Goal: Task Accomplishment & Management: Manage account settings

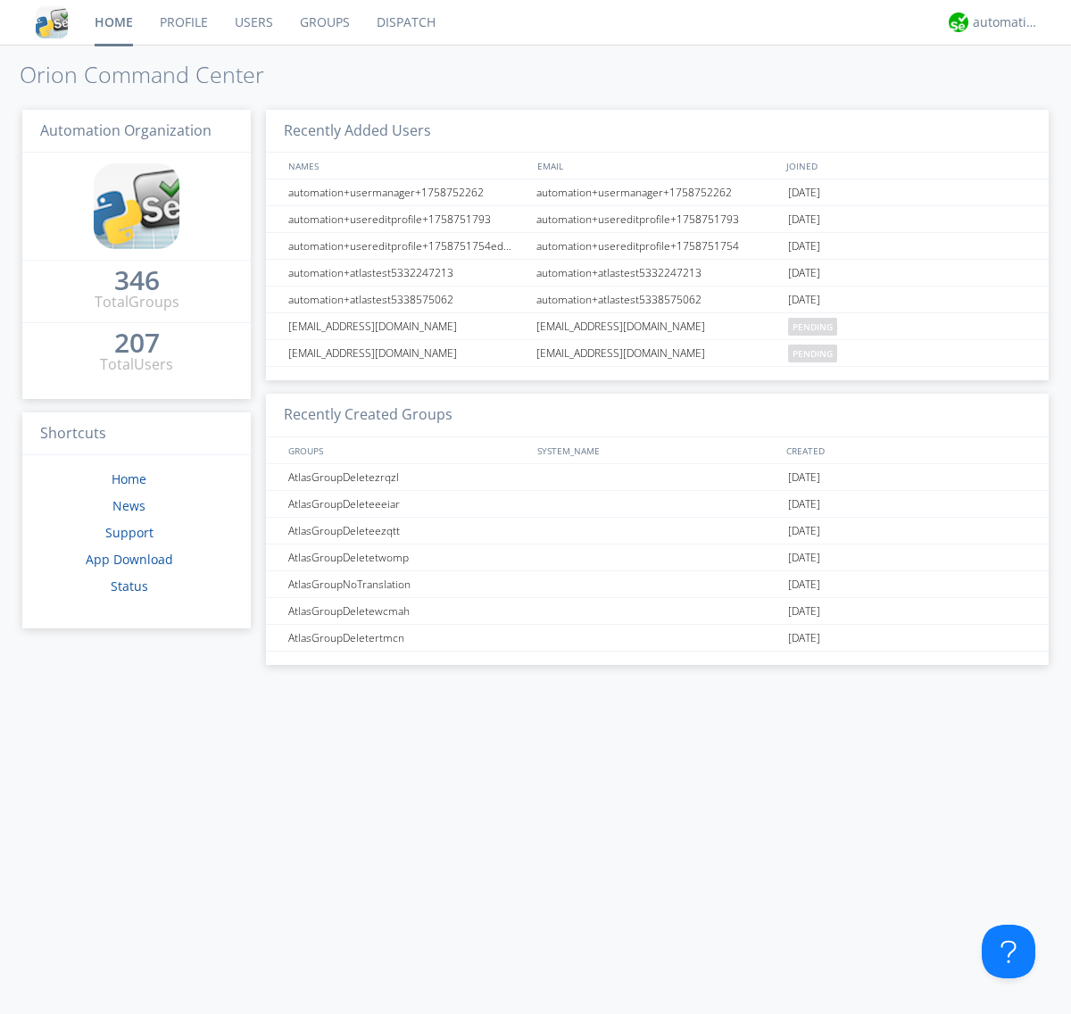
click at [323, 22] on link "Groups" at bounding box center [325, 22] width 77 height 45
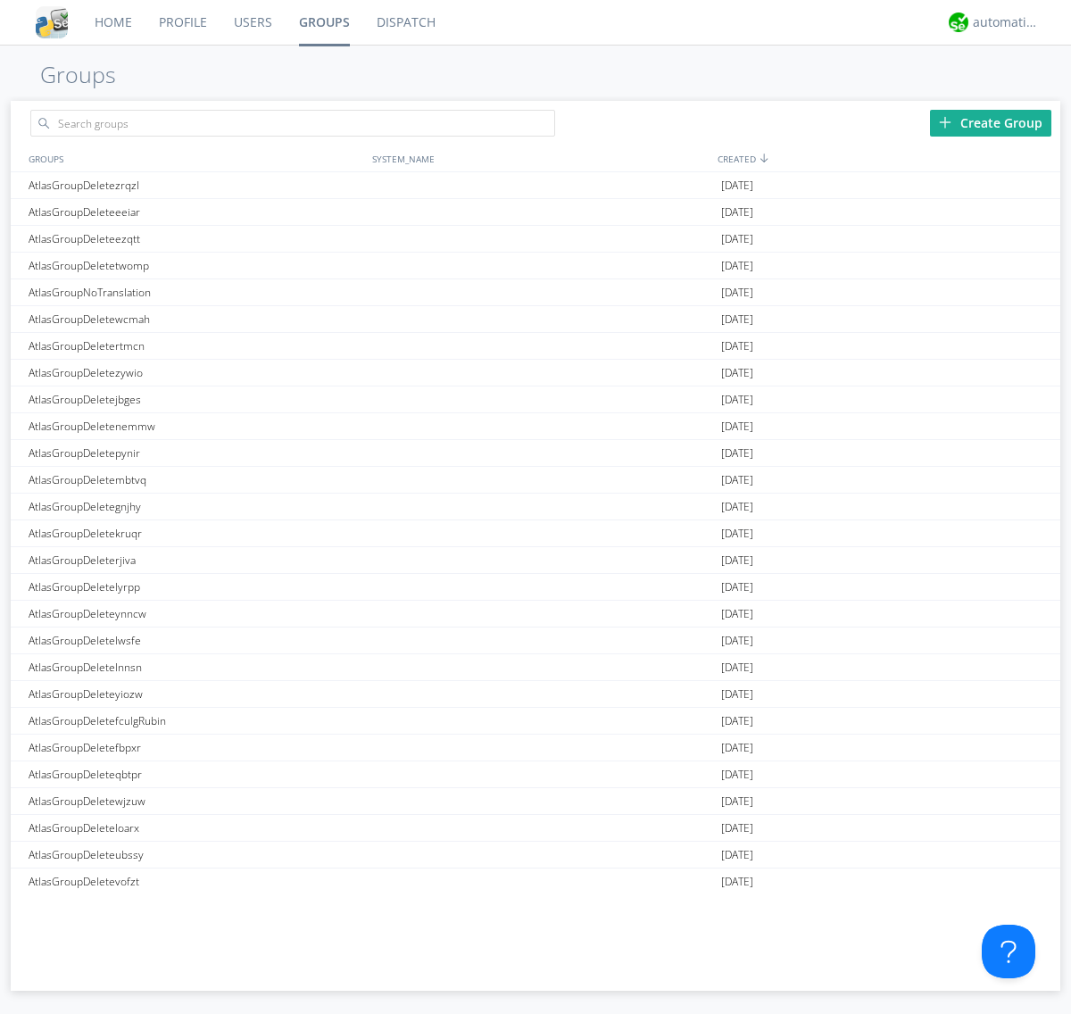
click at [991, 122] on div "Create Group" at bounding box center [990, 123] width 121 height 27
click at [323, 22] on link "Groups" at bounding box center [325, 22] width 78 height 45
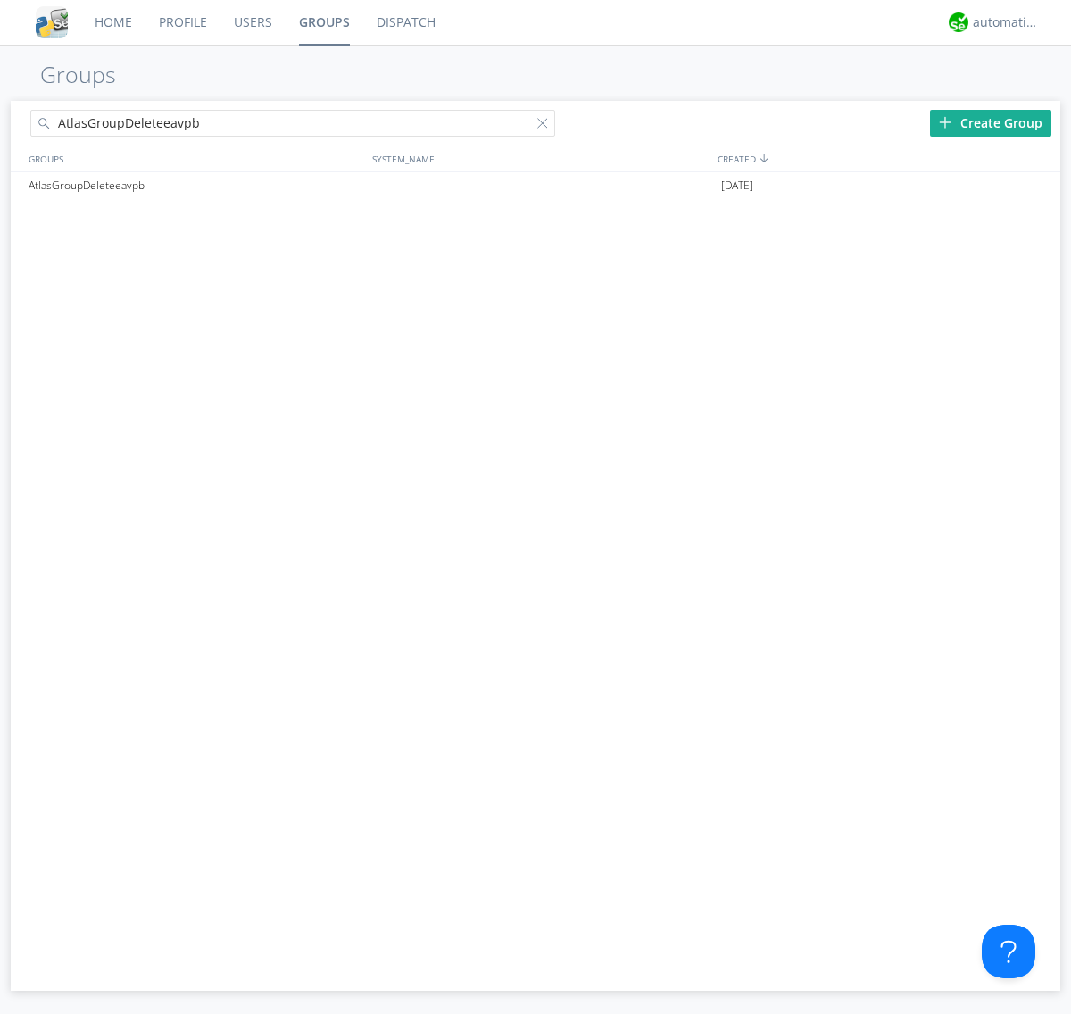
type input "AtlasGroupDeleteeavpb"
click at [546, 126] on div at bounding box center [546, 127] width 18 height 18
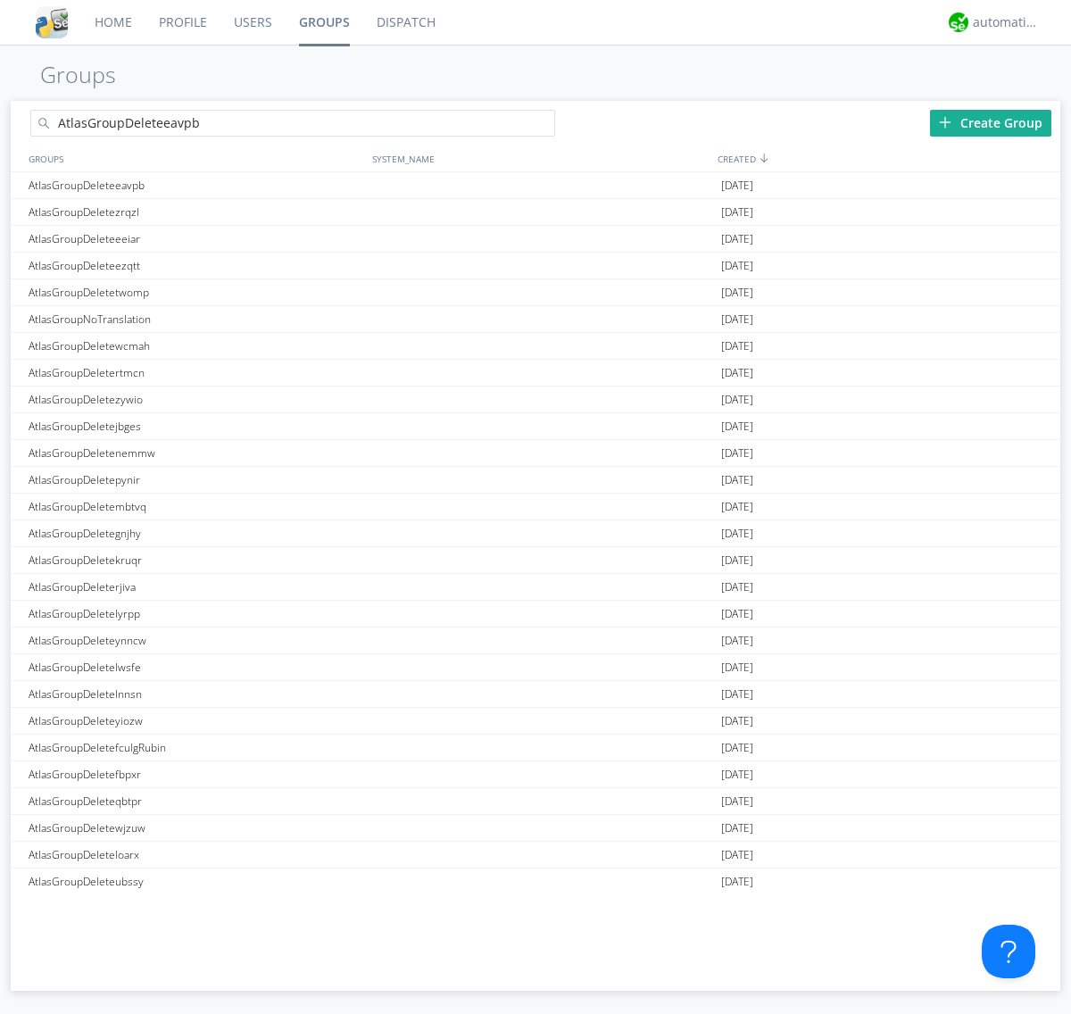
type input "AtlasGroupDeleteeavpb"
click at [195, 185] on div "AtlasGroupDeleteeavpb" at bounding box center [196, 185] width 344 height 26
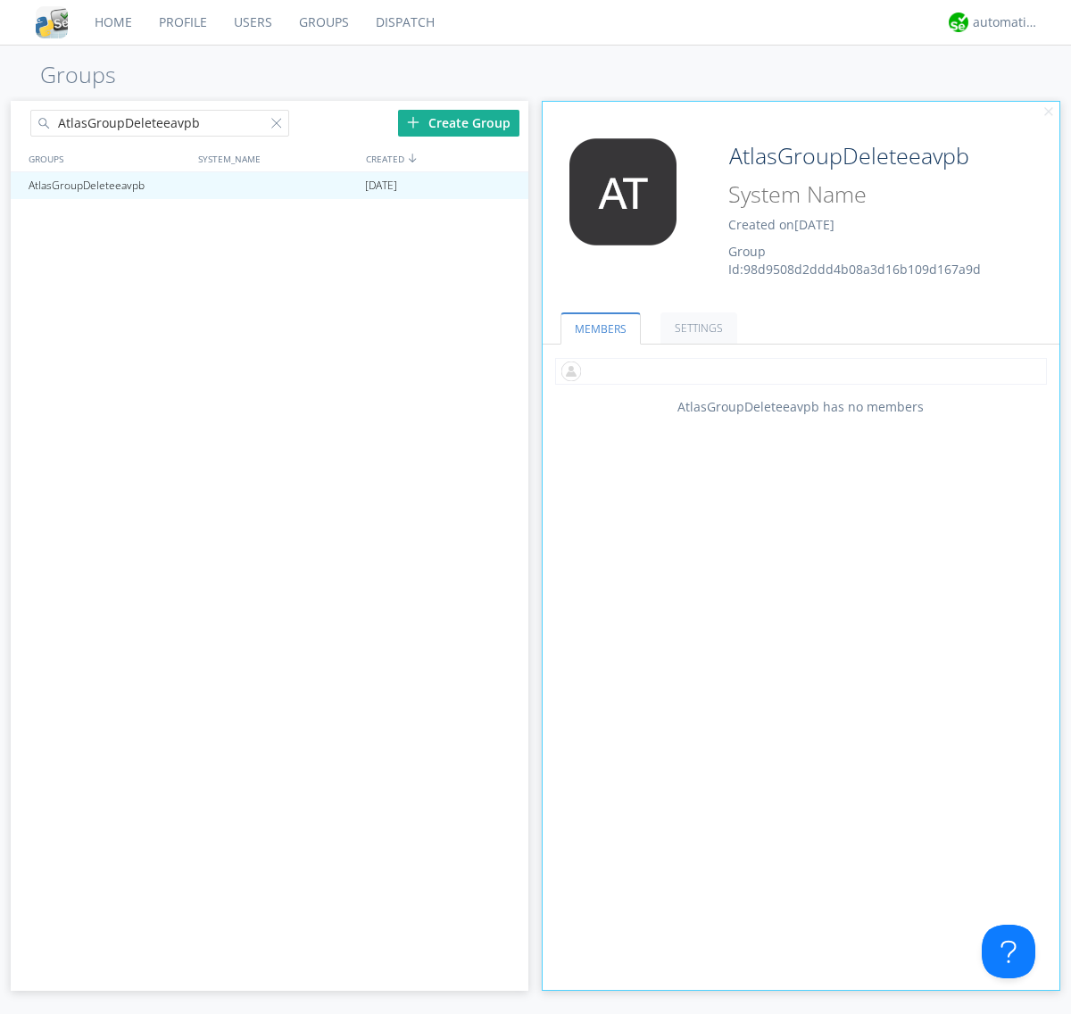
click at [801, 370] on input "text" at bounding box center [801, 371] width 492 height 27
type input "automation+atlas0005"
click at [797, 370] on input "text" at bounding box center [801, 371] width 492 height 27
type input "automation+atlas0004"
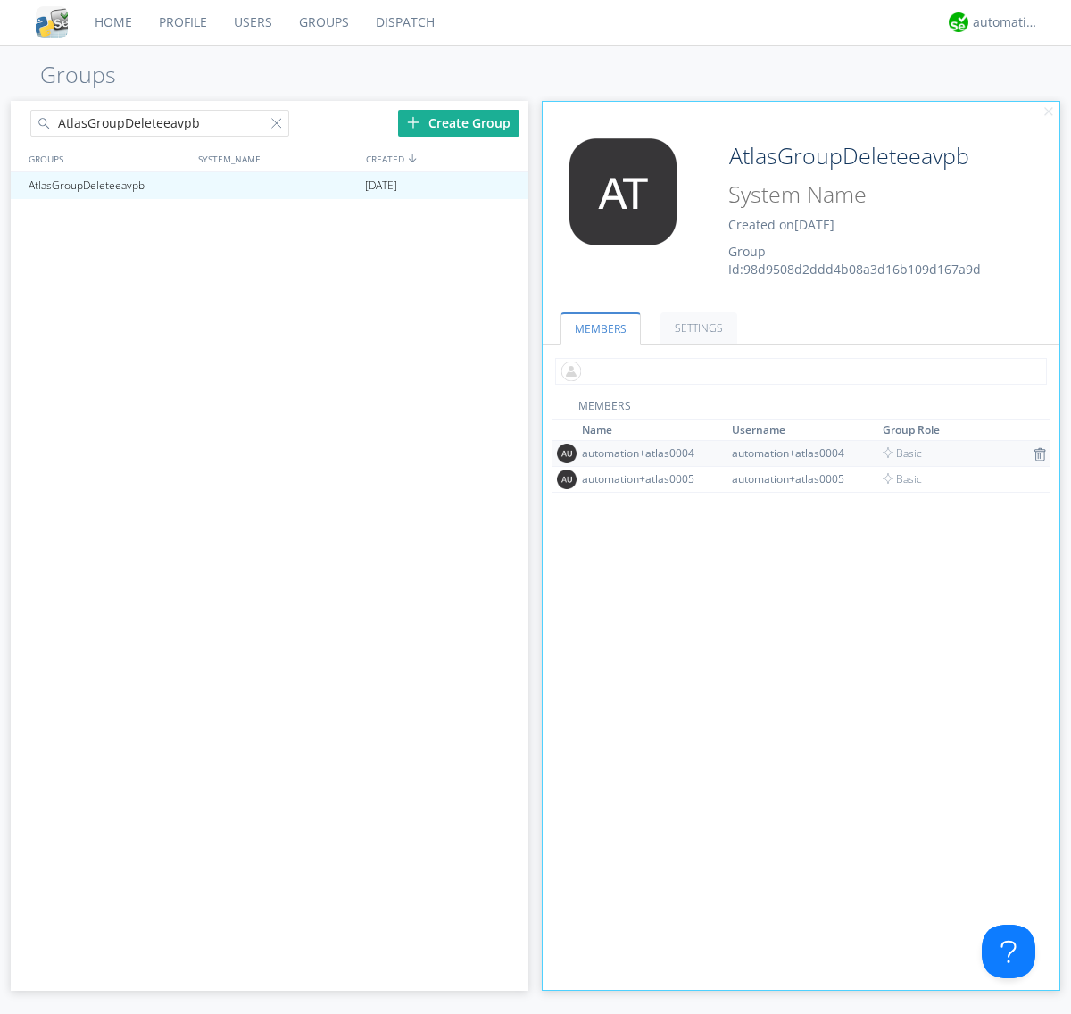
scroll to position [117, 0]
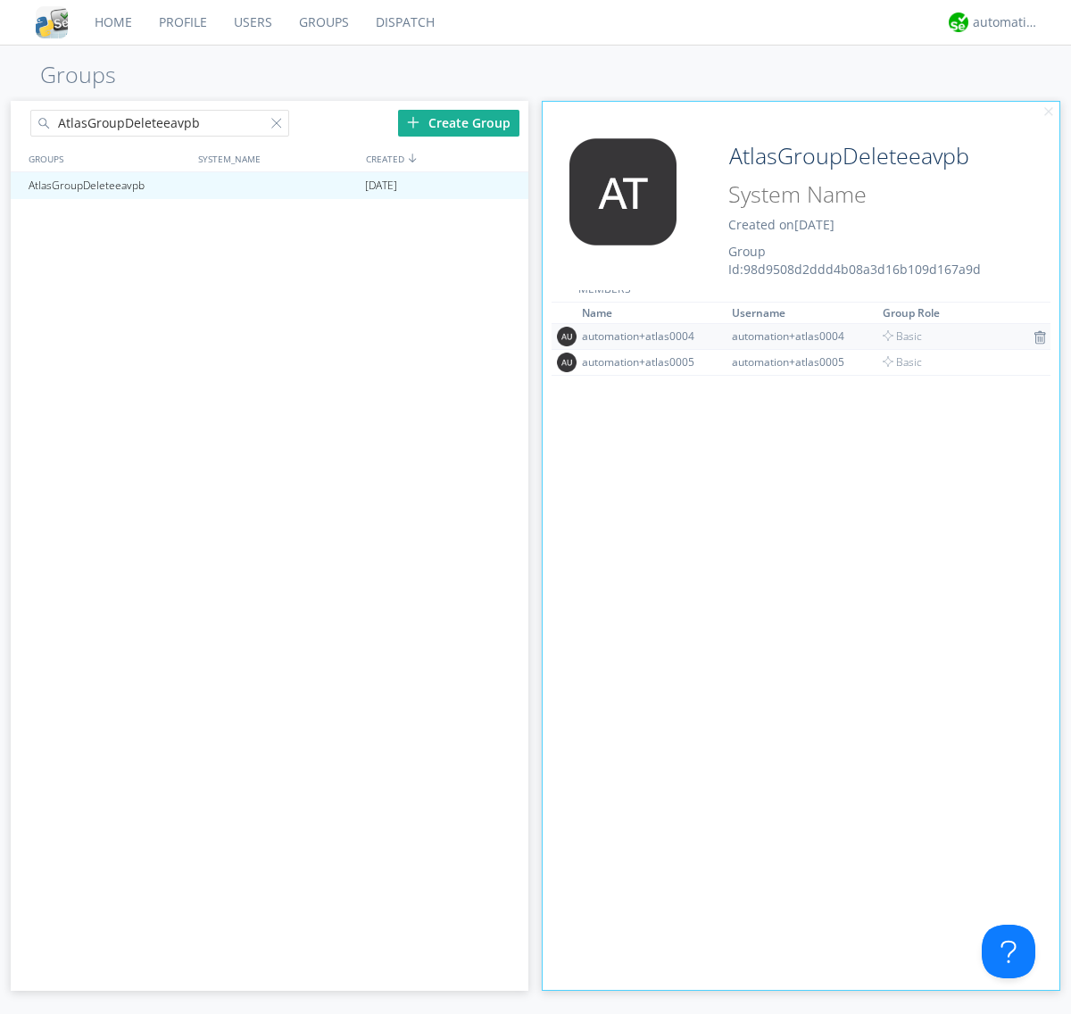
click at [1034, 337] on img at bounding box center [1040, 337] width 12 height 14
click at [505, 186] on div at bounding box center [506, 186] width 18 height 14
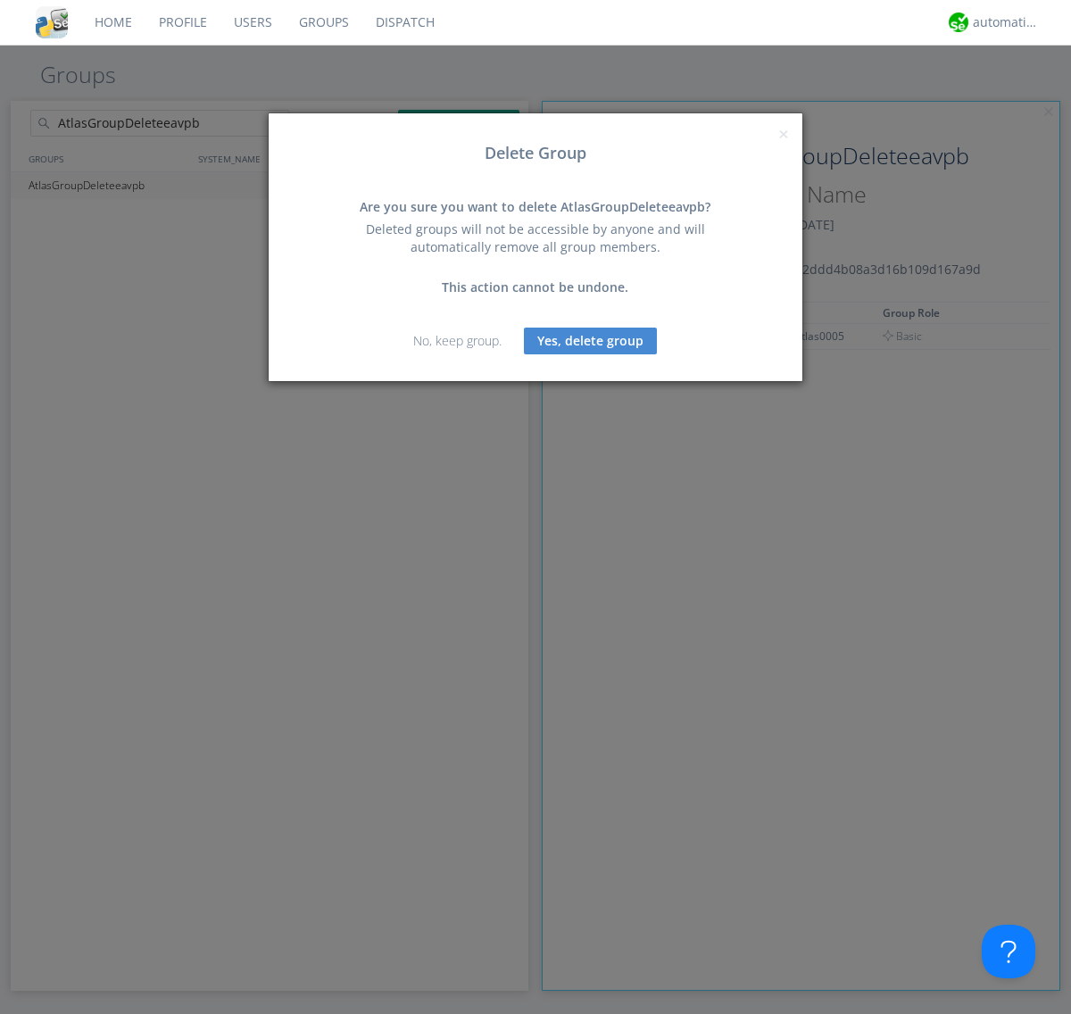
click at [591, 340] on button "Yes, delete group" at bounding box center [590, 341] width 133 height 27
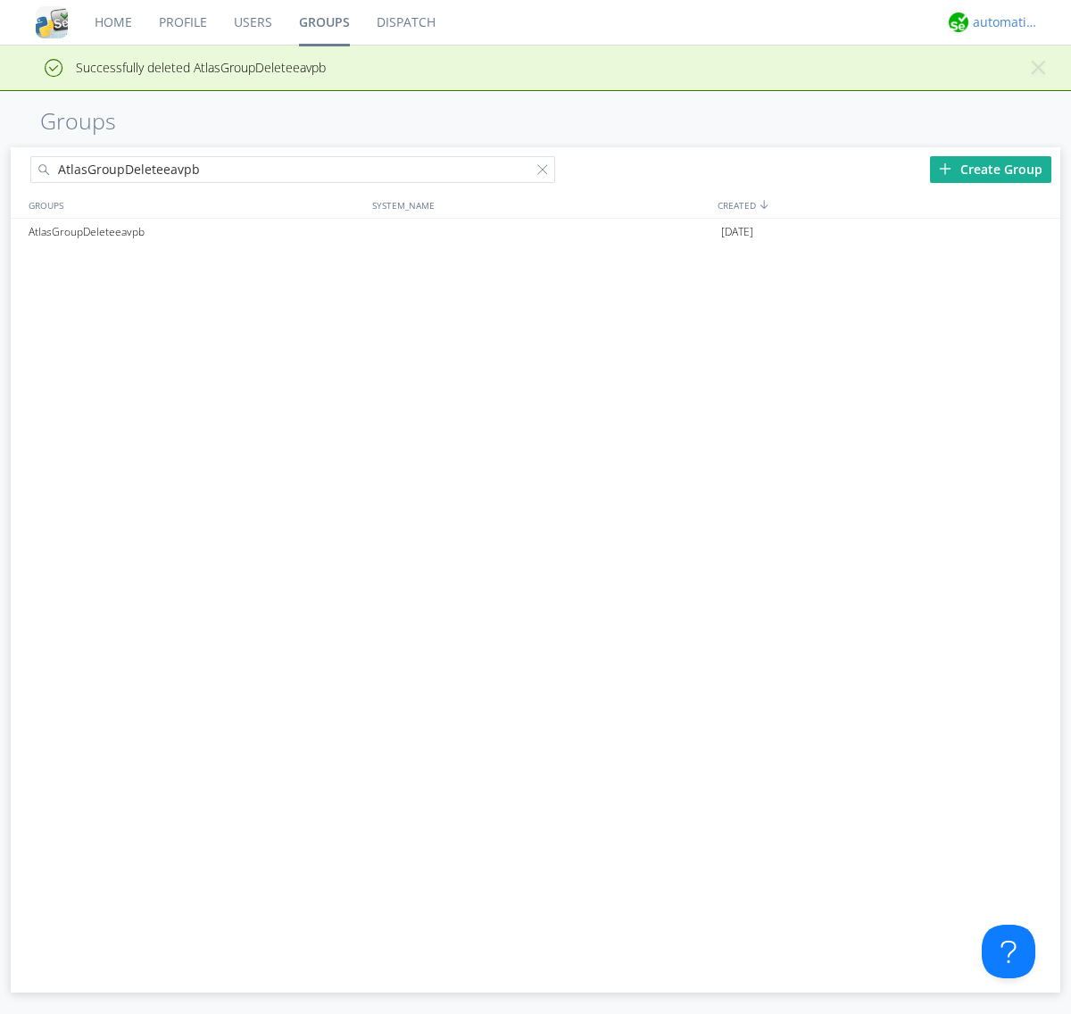
click at [1002, 22] on div "automation+atlas" at bounding box center [1006, 22] width 67 height 18
